Goal: Information Seeking & Learning: Compare options

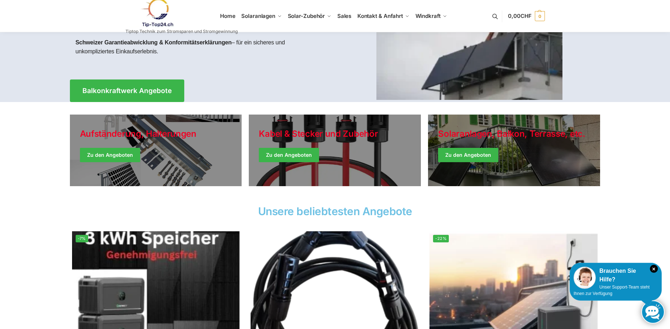
scroll to position [110, 0]
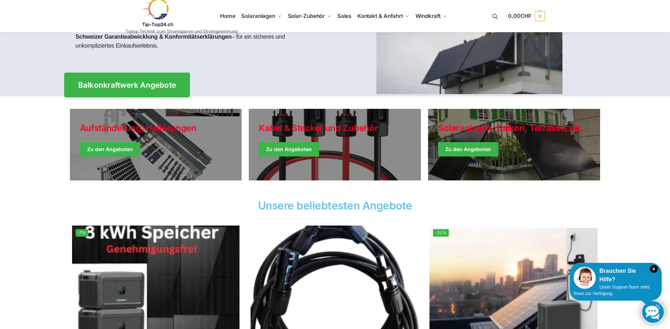
click at [158, 85] on span "Balkonkraftwerk Angebote" at bounding box center [127, 85] width 98 height 8
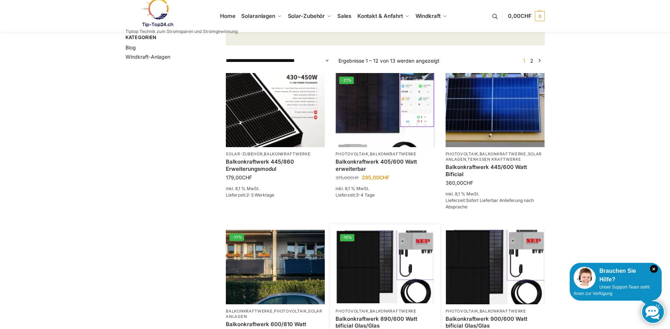
scroll to position [219, 0]
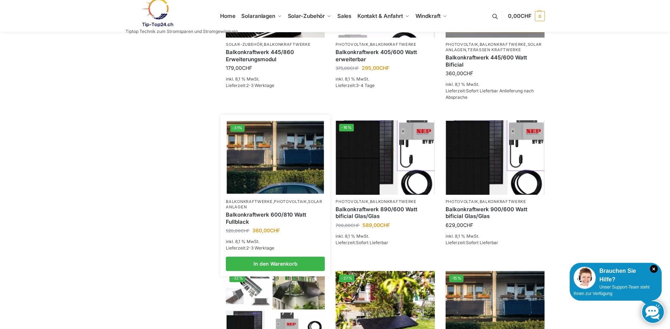
click at [269, 220] on div "Balkonkraftwerk 600/810 Watt Fullblack" at bounding box center [275, 218] width 99 height 17
click at [247, 226] on link "Balkonkraftwerk 600/810 Watt Fullblack" at bounding box center [275, 219] width 99 height 14
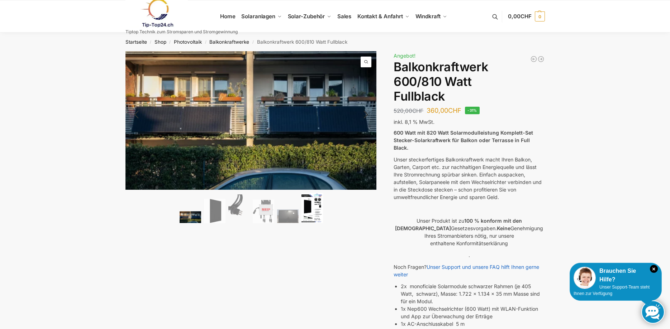
click at [302, 211] on img at bounding box center [313, 208] width 22 height 30
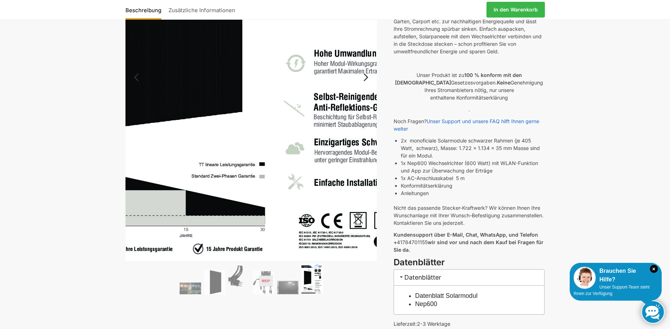
scroll to position [219, 0]
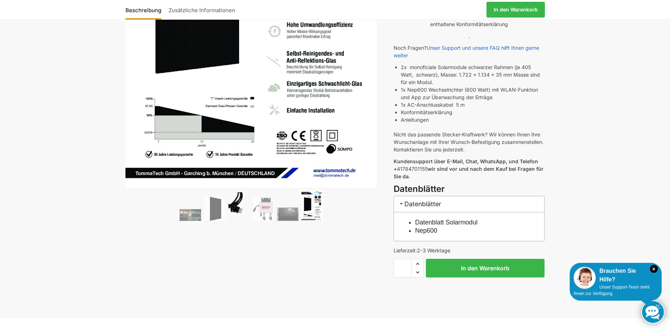
click at [236, 204] on img at bounding box center [239, 207] width 22 height 29
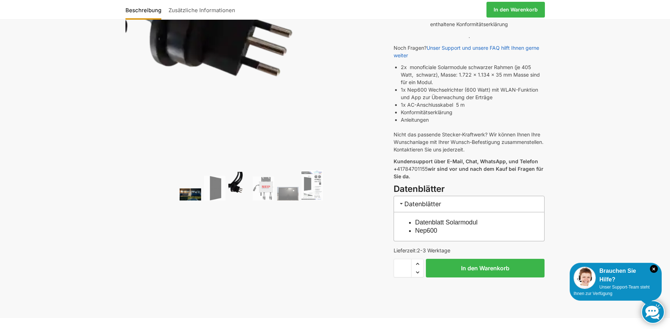
click at [191, 191] on img at bounding box center [191, 195] width 22 height 12
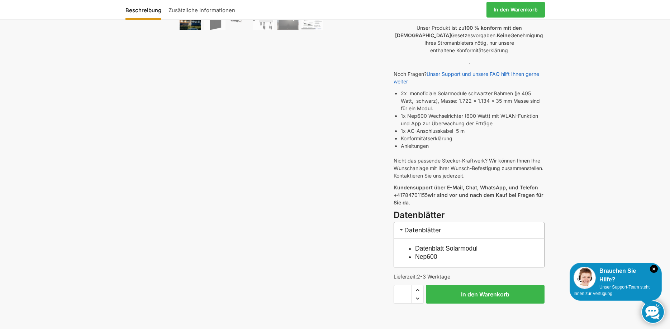
scroll to position [10, 0]
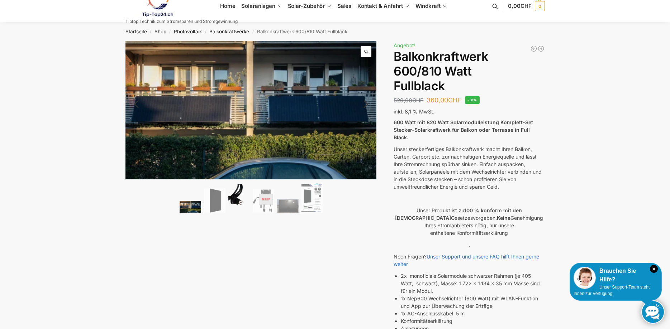
click at [237, 197] on img at bounding box center [239, 198] width 22 height 29
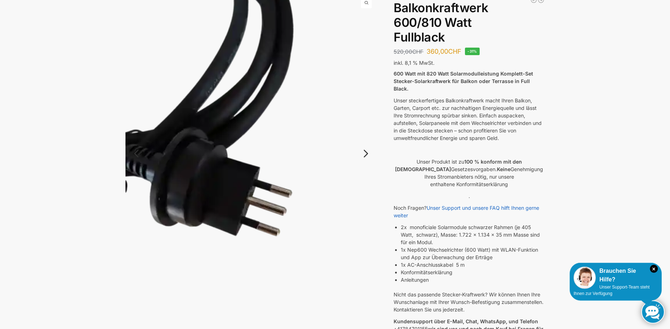
scroll to position [120, 0]
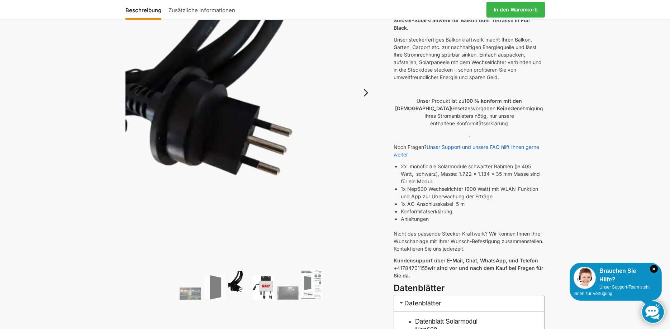
click at [264, 284] on img at bounding box center [264, 288] width 22 height 24
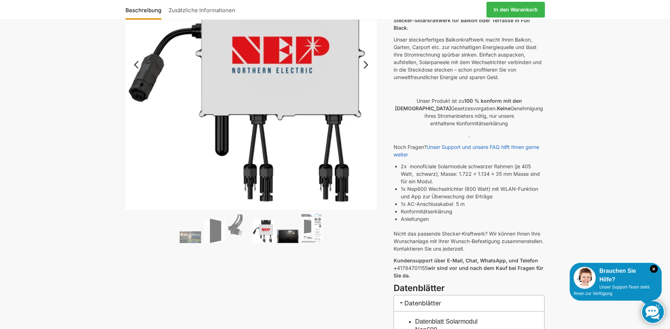
click at [290, 235] on img at bounding box center [288, 237] width 22 height 14
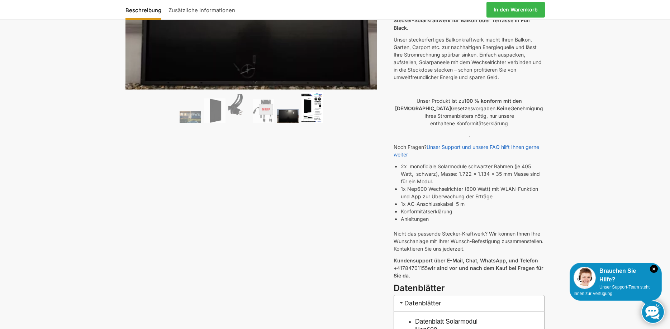
click at [311, 113] on img at bounding box center [313, 107] width 22 height 30
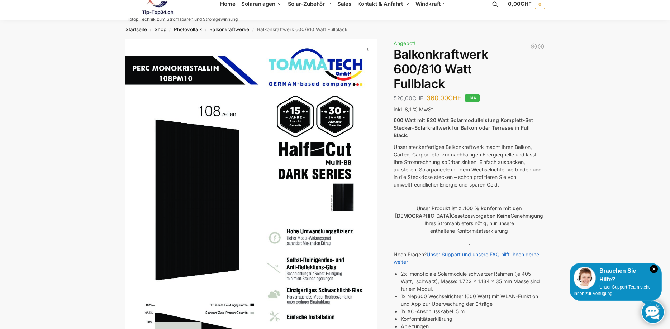
scroll to position [0, 0]
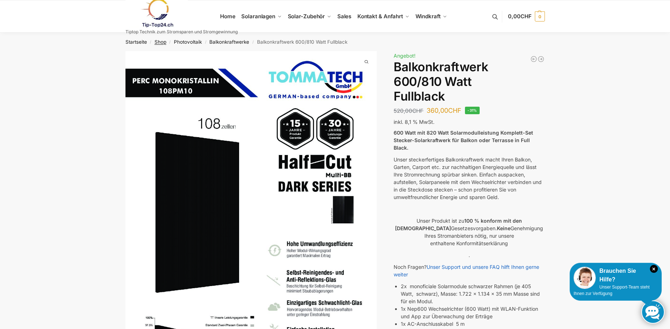
click at [161, 39] on link "Shop" at bounding box center [161, 42] width 12 height 6
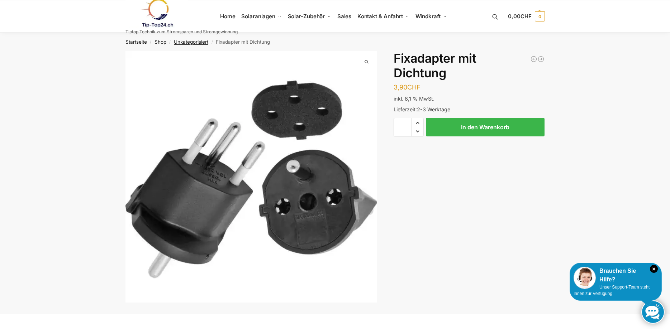
click at [192, 41] on link "Unkategorisiert" at bounding box center [191, 42] width 34 height 6
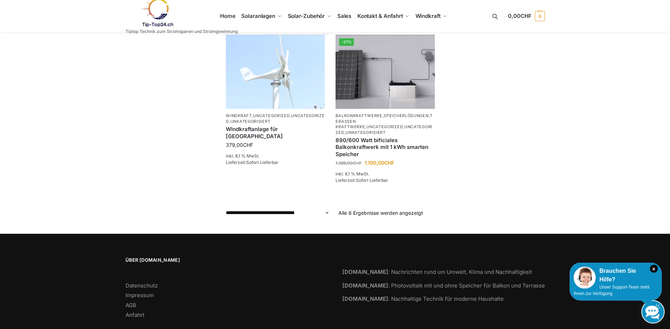
scroll to position [383, 0]
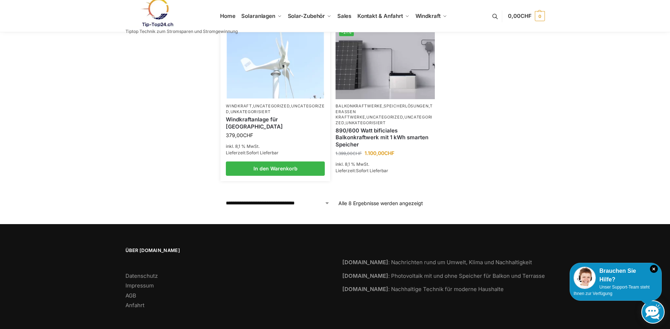
click at [275, 119] on link "Windkraftanlage für [GEOGRAPHIC_DATA]" at bounding box center [275, 123] width 99 height 14
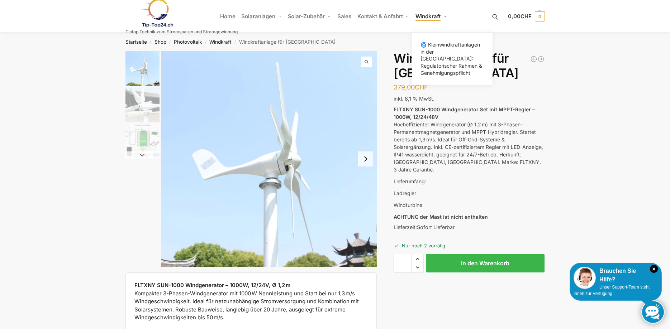
click at [430, 15] on span "Windkraft" at bounding box center [428, 16] width 25 height 7
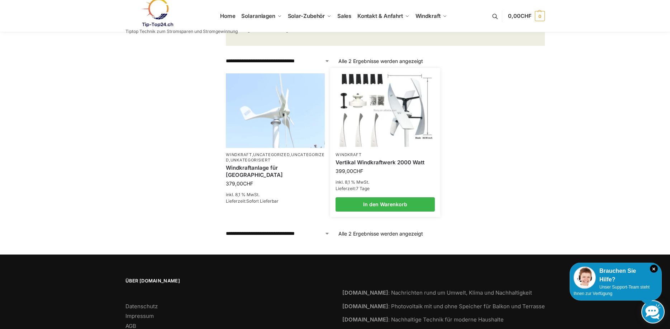
scroll to position [326, 0]
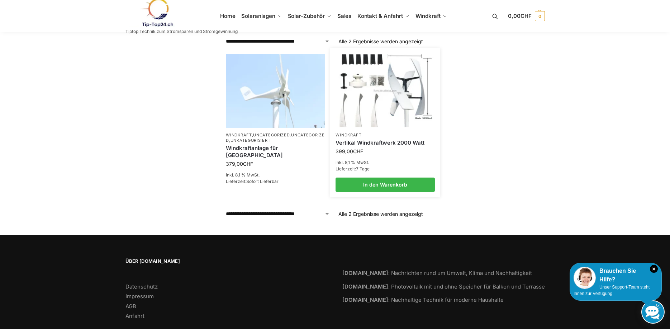
click at [383, 139] on link "Vertikal Windkraftwerk 2000 Watt" at bounding box center [385, 142] width 99 height 7
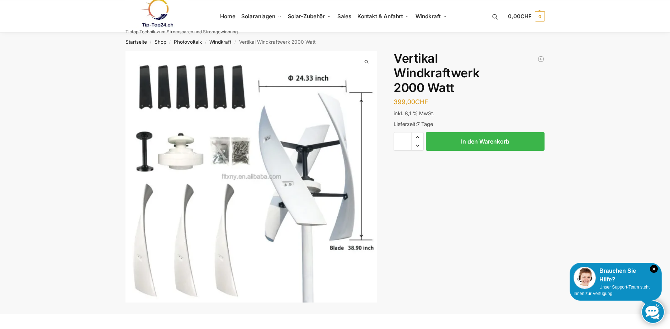
click at [147, 153] on img "1 / 1" at bounding box center [251, 177] width 252 height 252
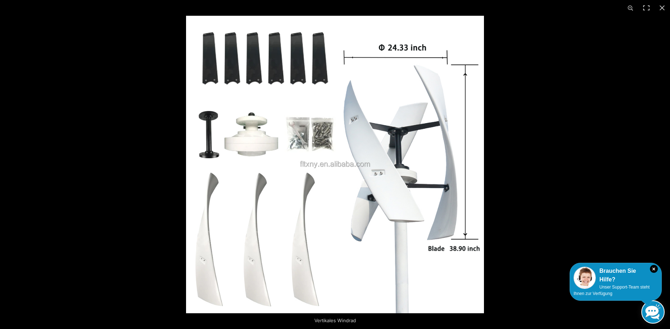
click at [210, 126] on img at bounding box center [335, 165] width 298 height 298
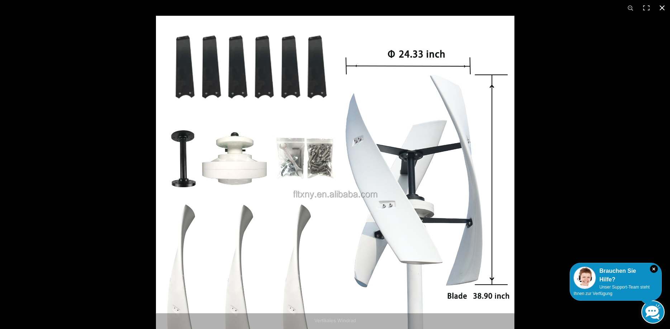
click at [661, 5] on button "Close (Esc)" at bounding box center [662, 8] width 16 height 16
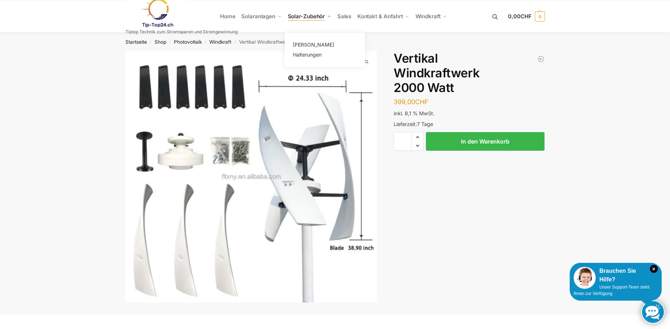
click at [320, 14] on span "Solar-Zubehör" at bounding box center [306, 16] width 37 height 7
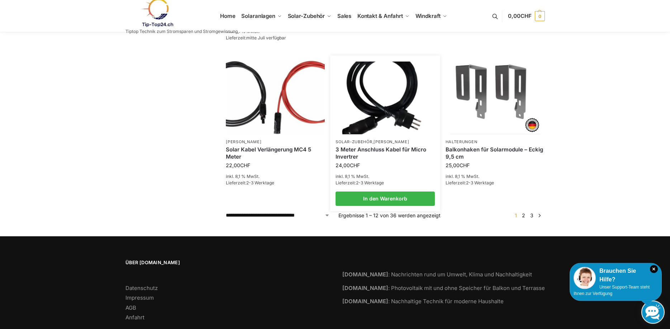
scroll to position [536, 0]
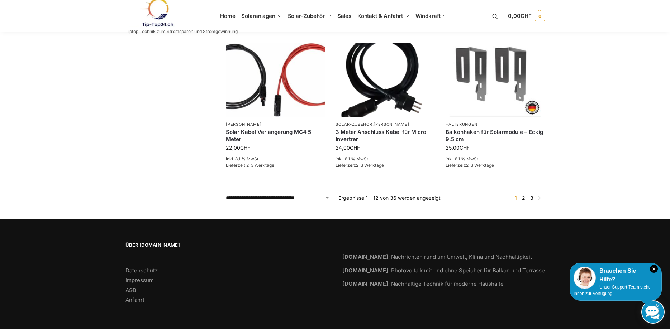
click at [523, 195] on li "2" at bounding box center [523, 198] width 7 height 8
click at [523, 198] on link "2" at bounding box center [523, 198] width 7 height 6
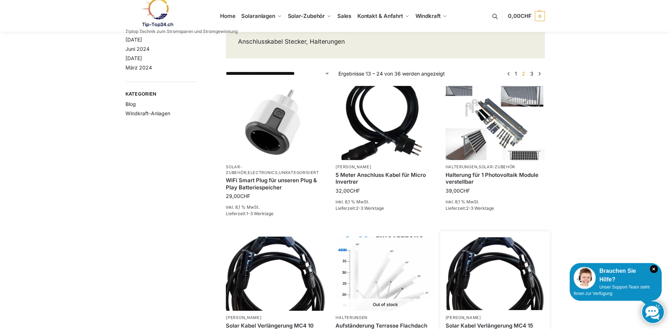
scroll to position [37, 0]
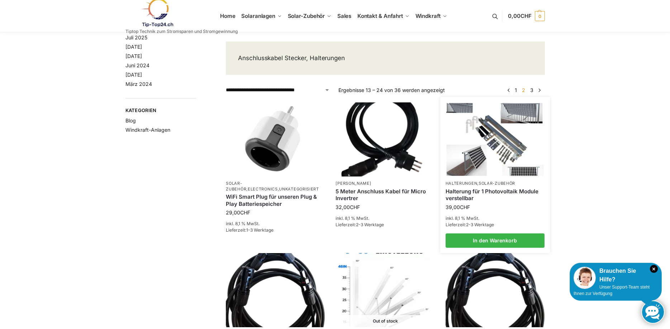
click at [487, 179] on li "Halterungen , Solar-Zubehör Halterung für 1 Photovoltaik Module verstellbar 39,…" at bounding box center [495, 175] width 110 height 145
click at [486, 183] on link "Solar-Zubehör" at bounding box center [497, 183] width 37 height 5
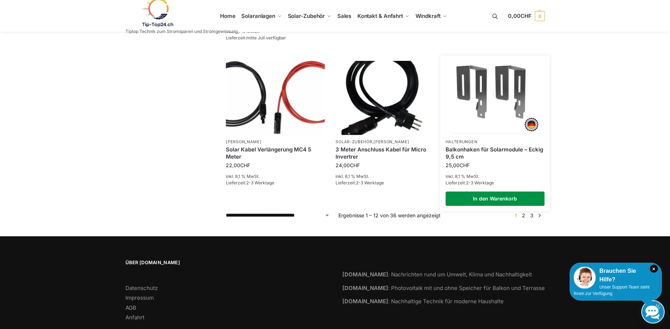
scroll to position [536, 0]
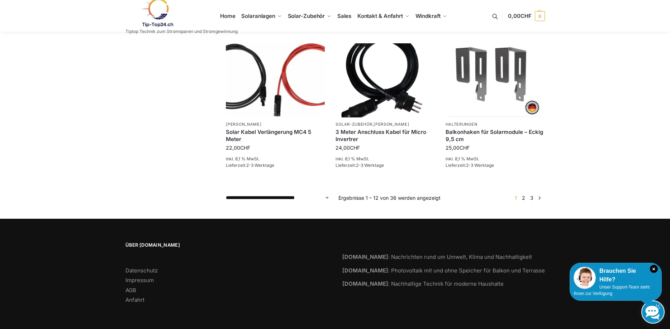
click at [524, 195] on link "2" at bounding box center [523, 198] width 7 height 6
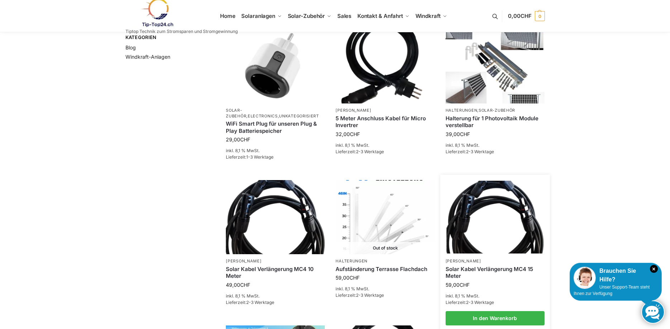
scroll to position [37, 0]
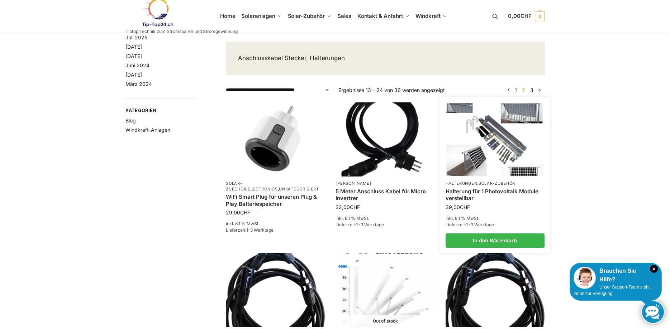
click at [513, 190] on link "Halterung für 1 Photovoltaik Module verstellbar" at bounding box center [495, 195] width 99 height 14
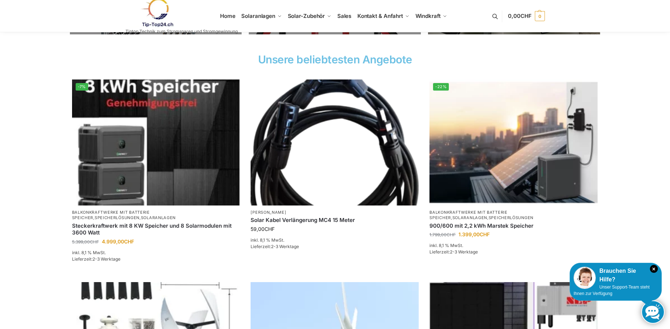
scroll to position [110, 0]
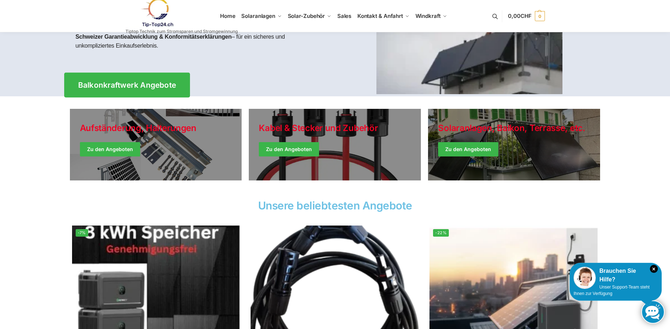
click at [139, 84] on span "Balkonkraftwerk Angebote" at bounding box center [127, 85] width 98 height 8
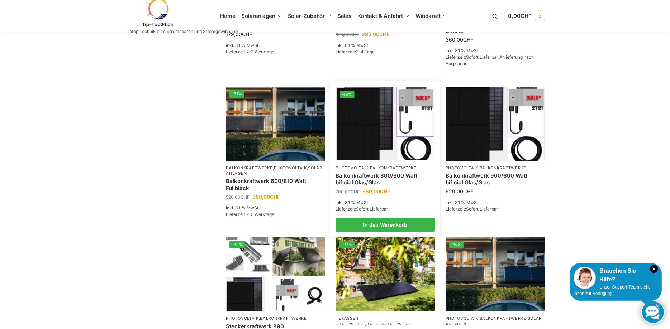
scroll to position [256, 0]
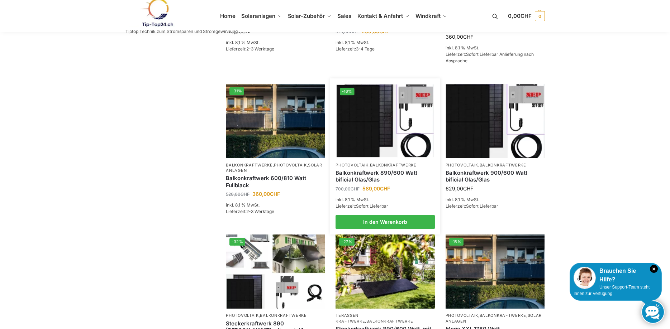
click at [366, 182] on link "Balkonkraftwerk 890/600 Watt bificial Glas/Glas" at bounding box center [385, 177] width 99 height 14
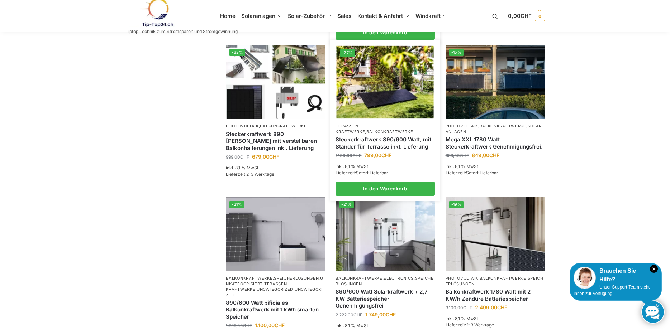
scroll to position [439, 0]
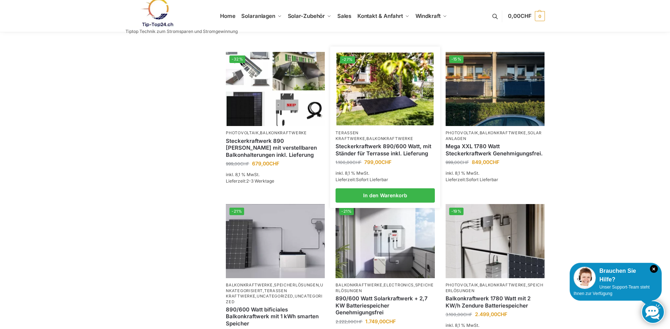
click at [386, 154] on link "Steckerkraftwerk 890/600 Watt, mit Ständer für Terrasse inkl. Lieferung" at bounding box center [385, 150] width 99 height 14
